Goal: Go to known website: Access a specific website the user already knows

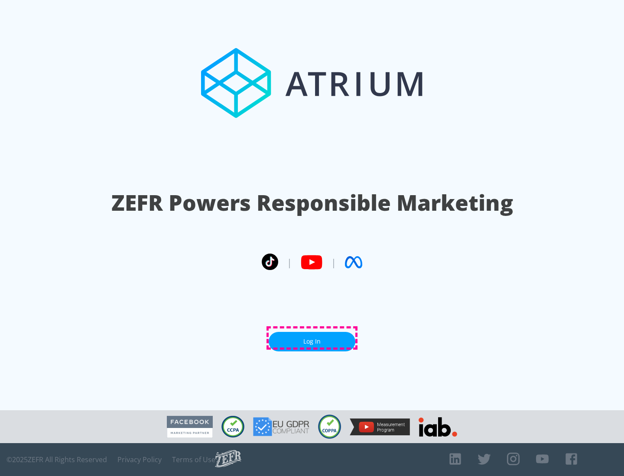
click at [312, 338] on link "Log In" at bounding box center [312, 341] width 87 height 19
